Goal: Navigation & Orientation: Find specific page/section

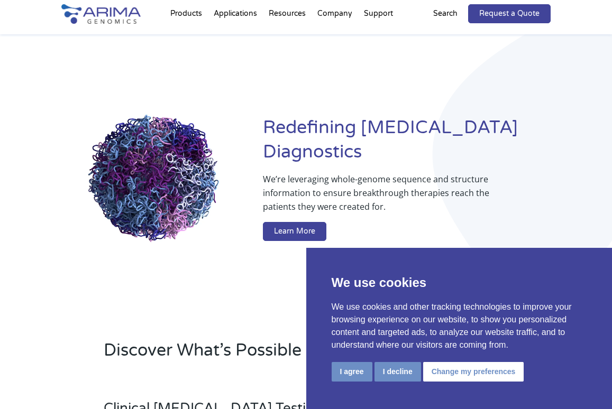
scroll to position [30, 0]
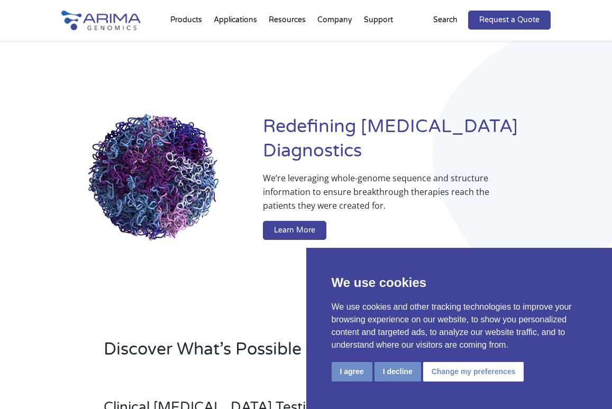
click at [354, 376] on button "I agree" at bounding box center [352, 372] width 41 height 20
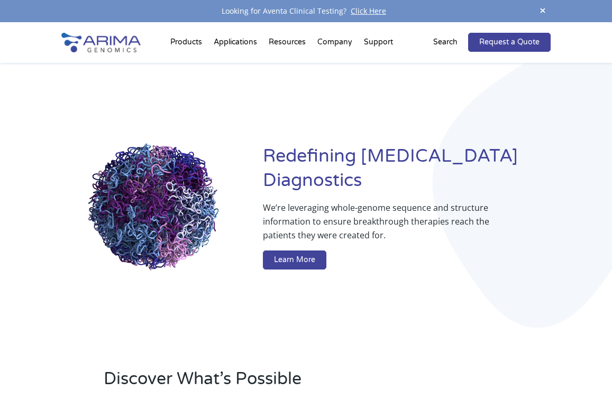
scroll to position [0, 0]
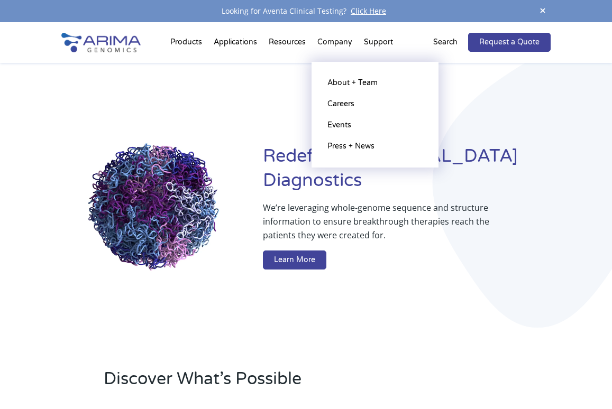
click at [337, 41] on li "Company About + Team Careers Events Press + News" at bounding box center [335, 44] width 47 height 36
click at [344, 84] on link "About + Team" at bounding box center [375, 82] width 106 height 21
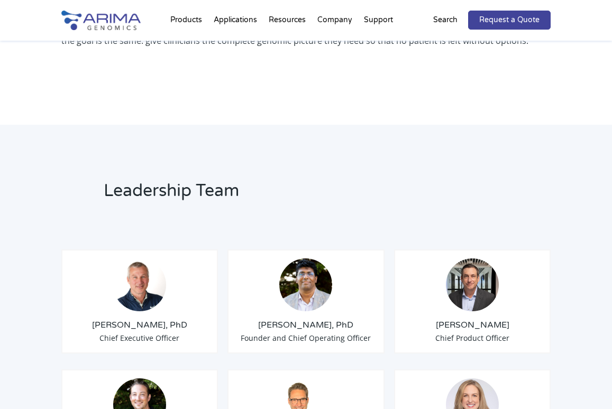
scroll to position [672, 0]
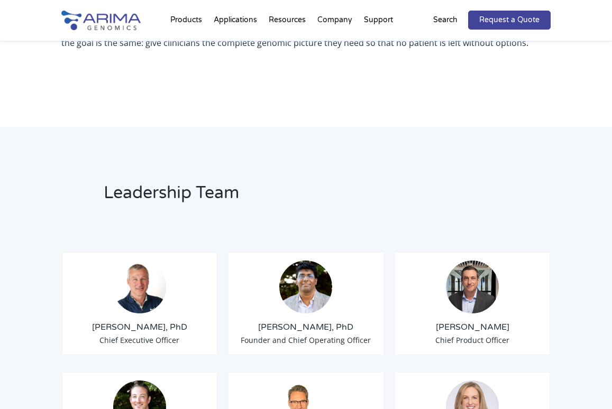
click at [211, 233] on div "Tom Willis, PhD Chief Executive Officer Sid Selvaraj, PhD Founder and Chief Ope…" at bounding box center [306, 251] width 490 height 53
click at [297, 308] on img at bounding box center [305, 287] width 53 height 53
click at [308, 287] on img at bounding box center [305, 287] width 53 height 53
click at [331, 326] on h3 "Sid Selvaraj, PhD" at bounding box center [305, 328] width 139 height 12
click at [313, 333] on div "Sid Selvaraj, PhD Founder and Chief Operating Officer" at bounding box center [305, 304] width 157 height 104
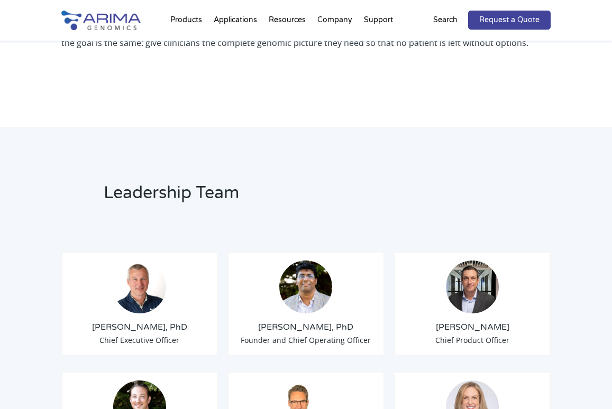
click at [306, 326] on h3 "Sid Selvaraj, PhD" at bounding box center [305, 328] width 139 height 12
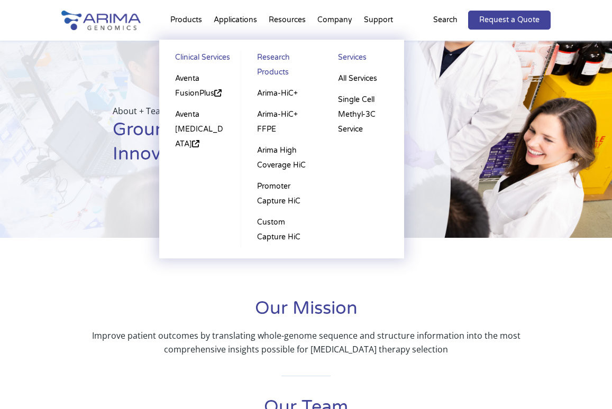
scroll to position [0, 0]
